Goal: Task Accomplishment & Management: Manage account settings

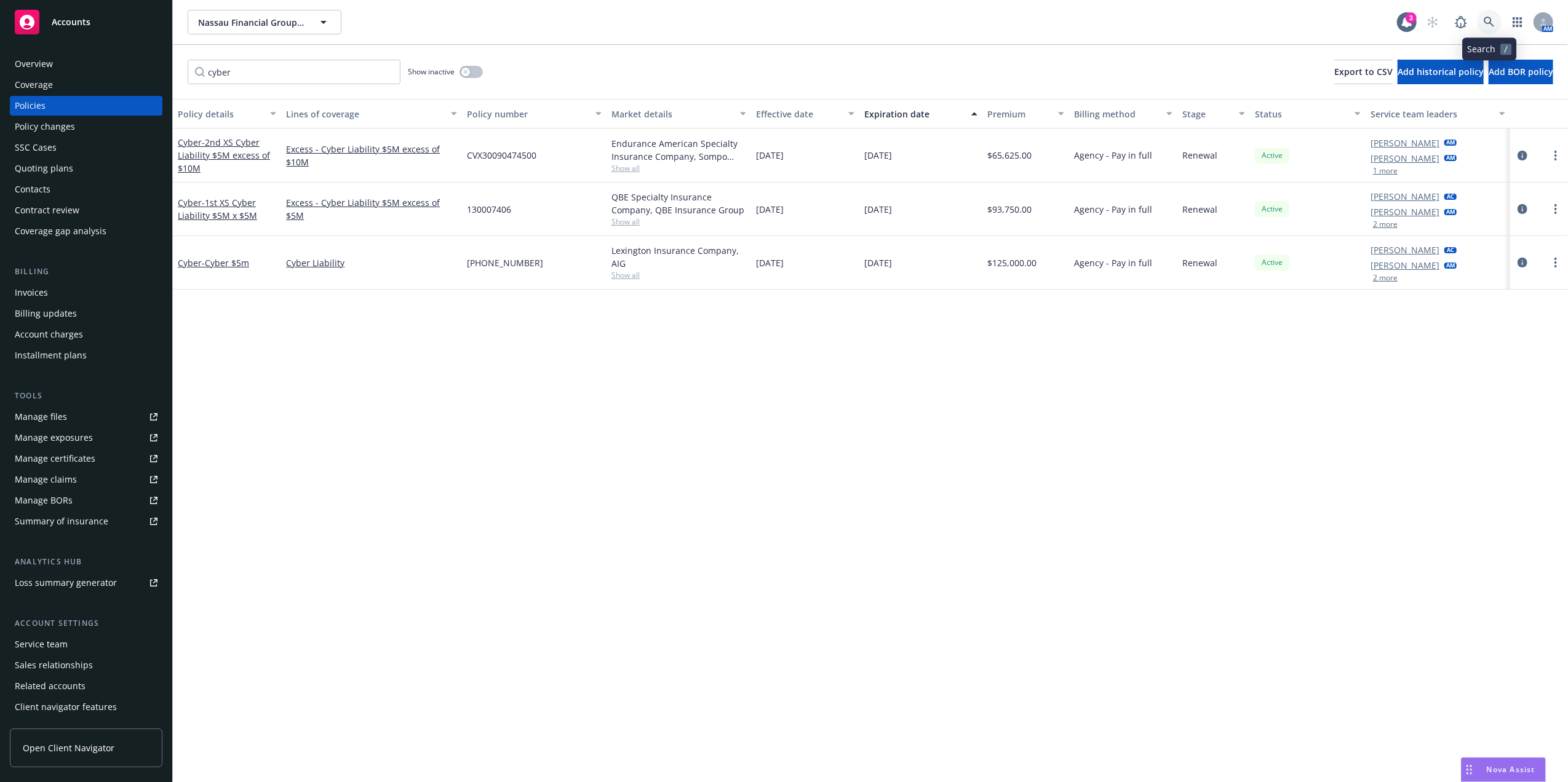
click at [1489, 24] on icon at bounding box center [1489, 22] width 11 height 11
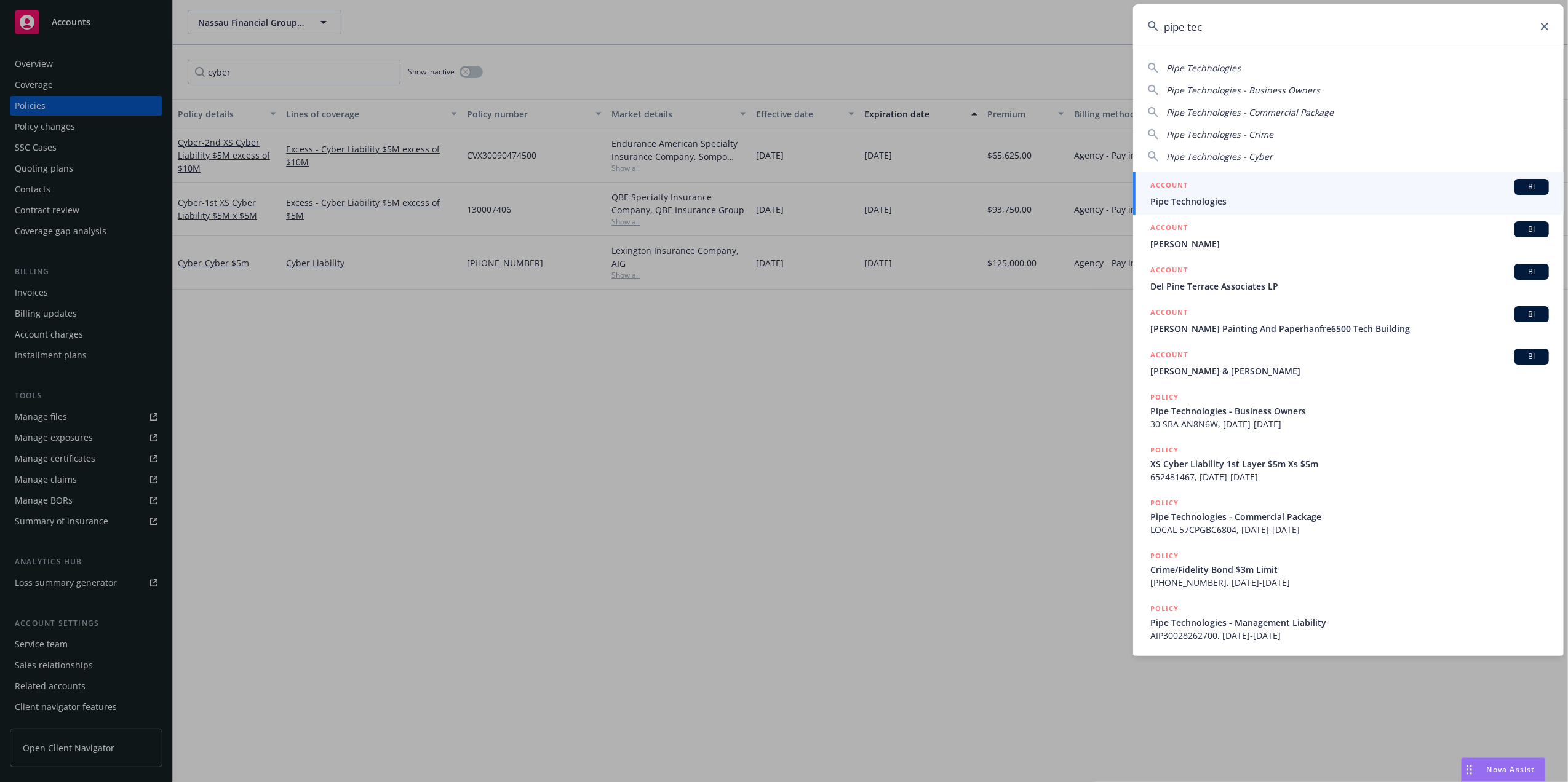
type input "pipe tec"
click at [1228, 202] on span "Pipe Technologies" at bounding box center [1349, 201] width 398 height 13
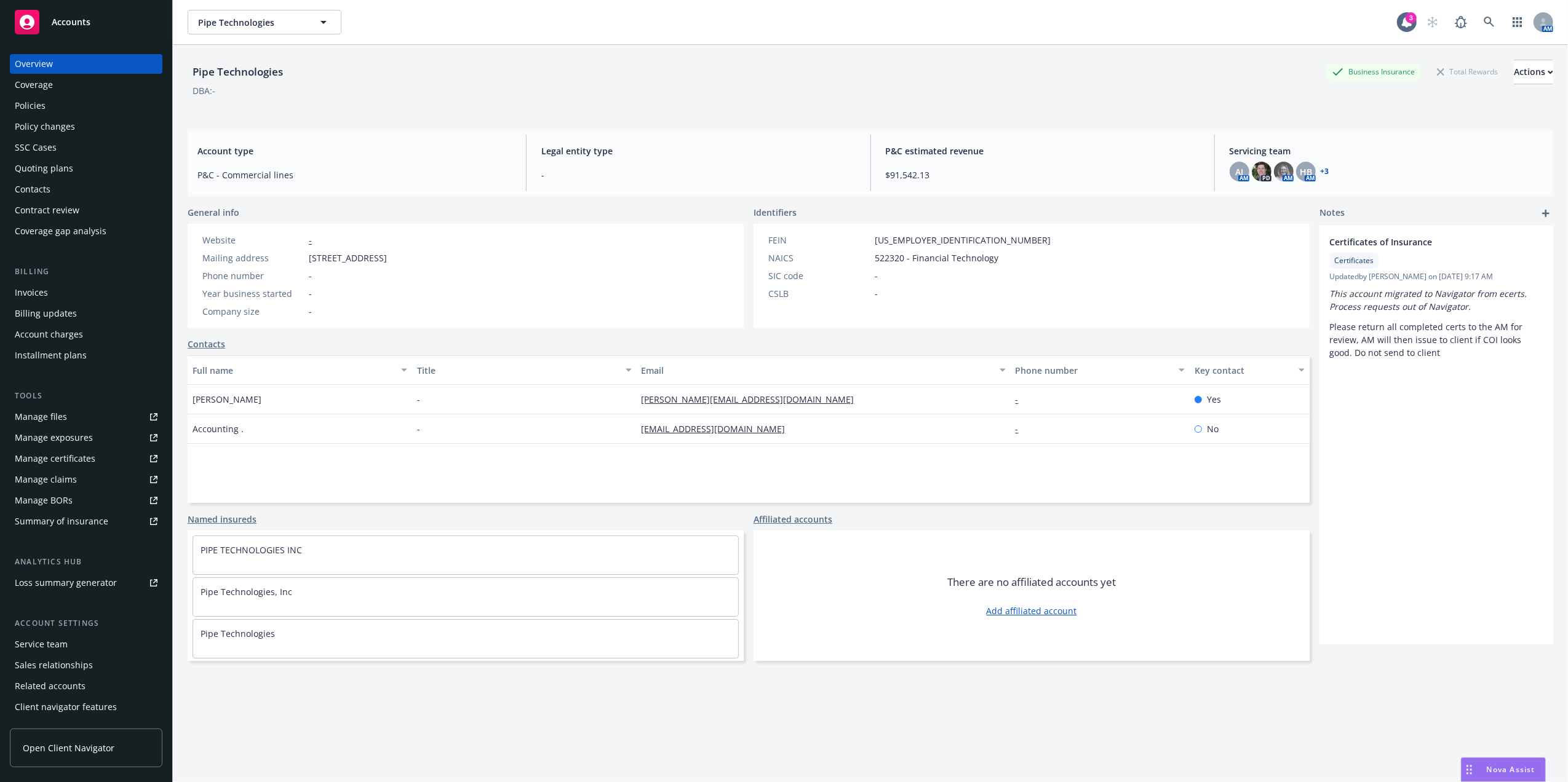
click at [96, 450] on link "Manage certificates" at bounding box center [86, 459] width 152 height 20
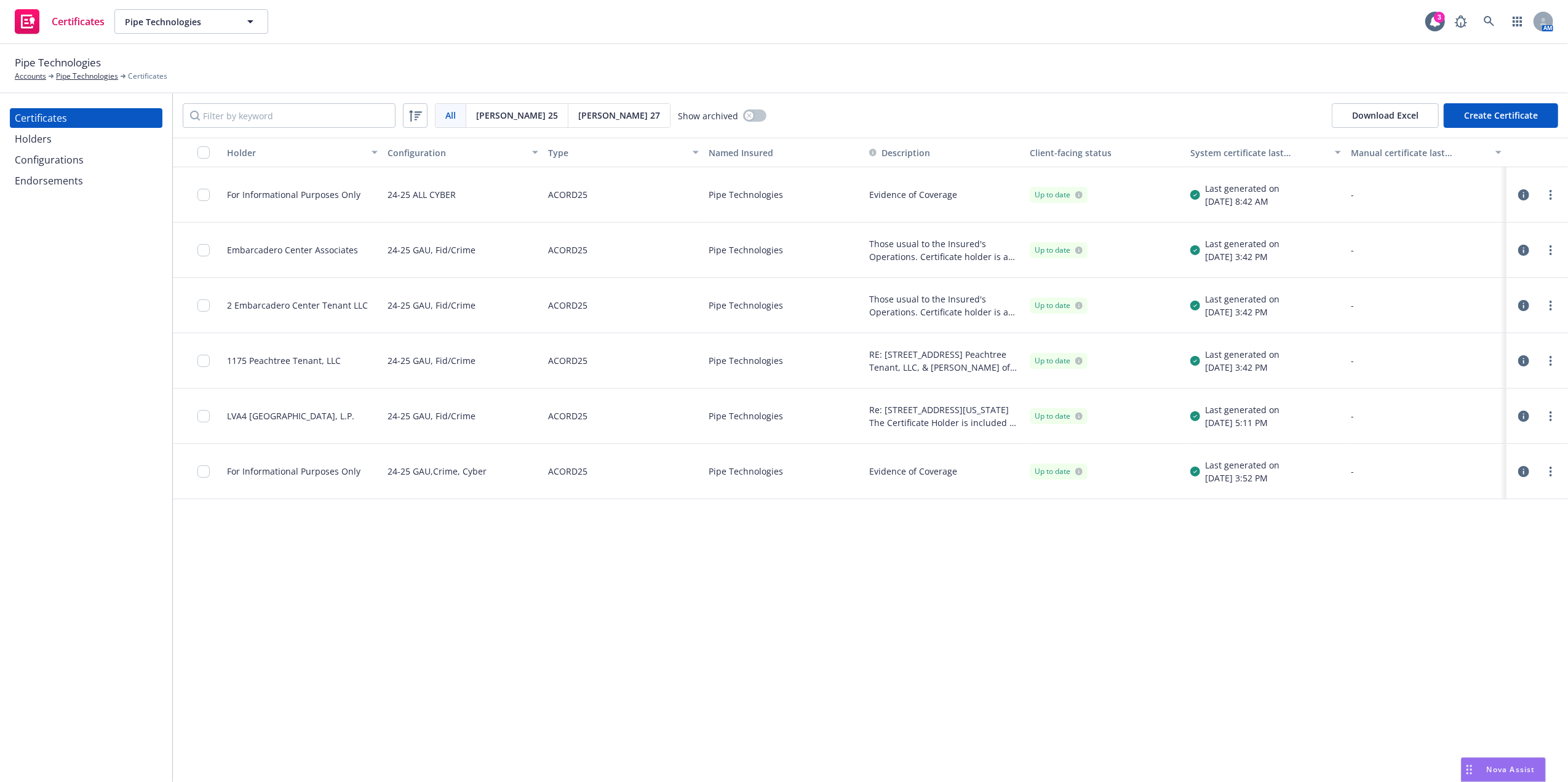
click at [310, 353] on div "1175 Peachtree Tenant, LLC" at bounding box center [302, 360] width 161 height 55
click at [298, 365] on div "1175 Peachtree Tenant, LLC" at bounding box center [284, 360] width 114 height 13
